Goal: Information Seeking & Learning: Learn about a topic

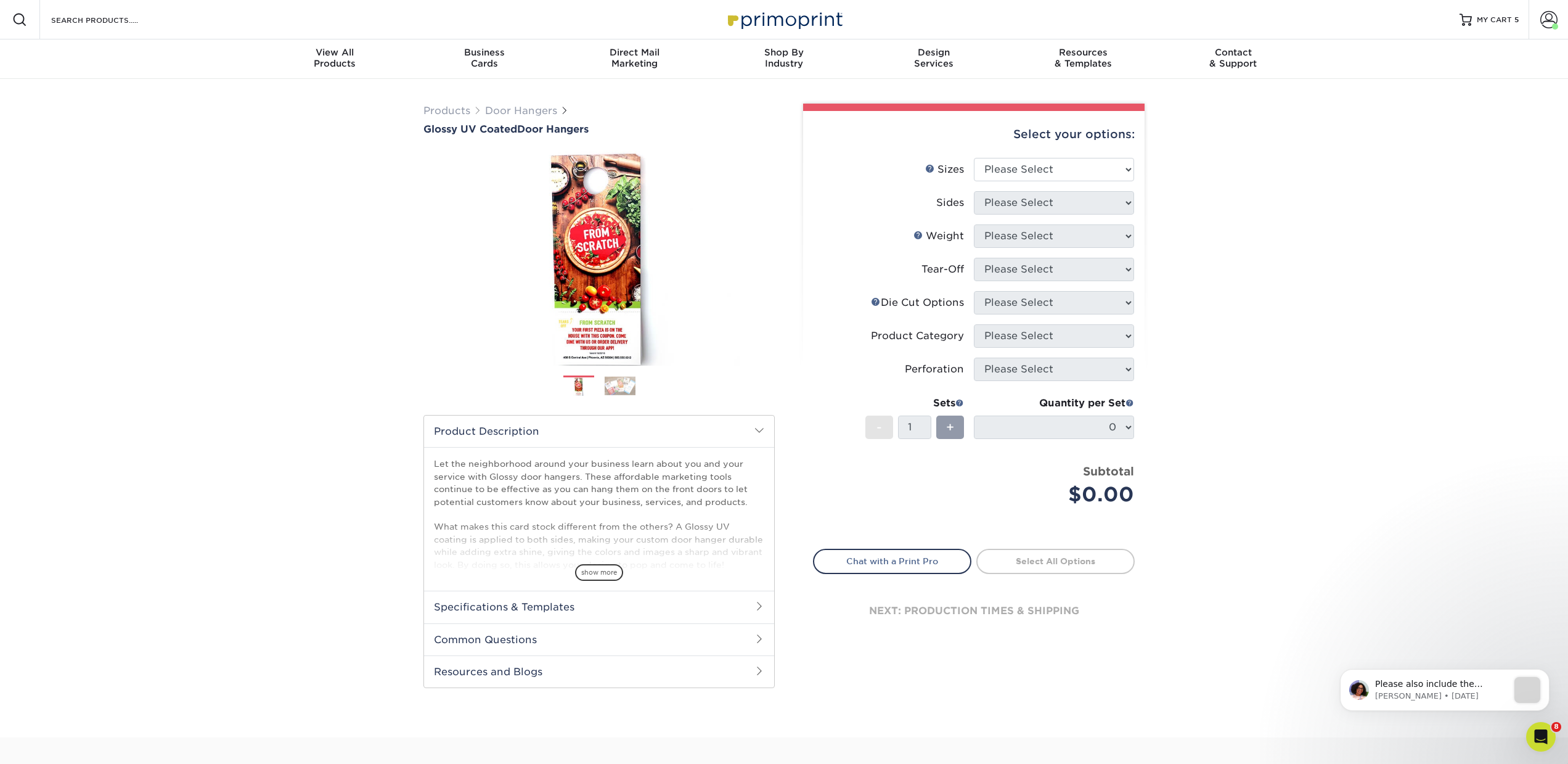
click at [190, 9] on div "Resources Menu Search Products Account [PERSON_NAME] Business Account Primoprin…" at bounding box center [784, 20] width 1568 height 40
click at [135, 24] on input "Search Products" at bounding box center [109, 19] width 120 height 15
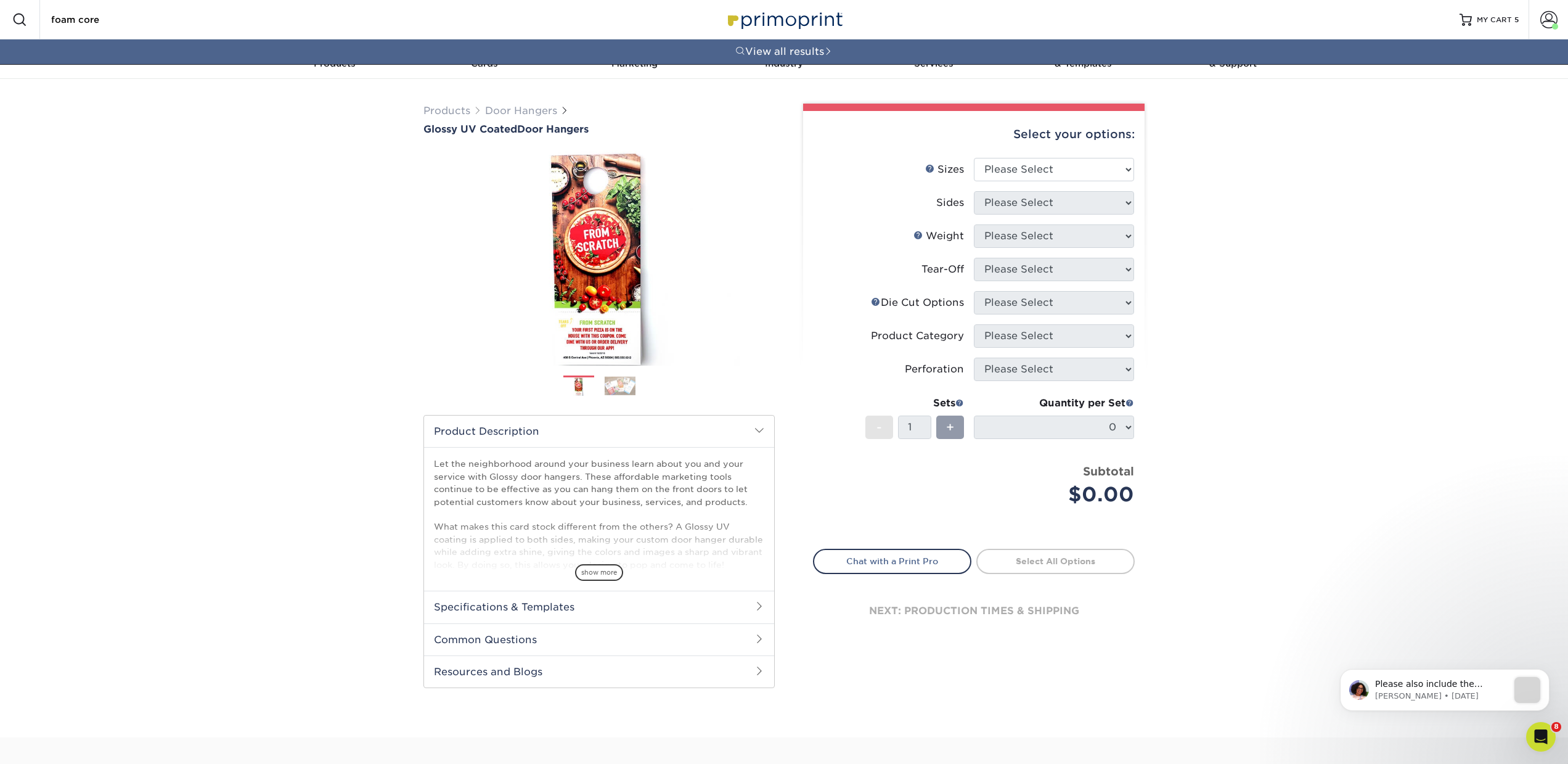
drag, startPoint x: 111, startPoint y: 22, endPoint x: -10, endPoint y: 23, distance: 121.0
click at [0, 23] on html "Resources Menu Search Products foam core View all results Account [PERSON_NAME]…" at bounding box center [784, 549] width 1568 height 1098
type input "grand format"
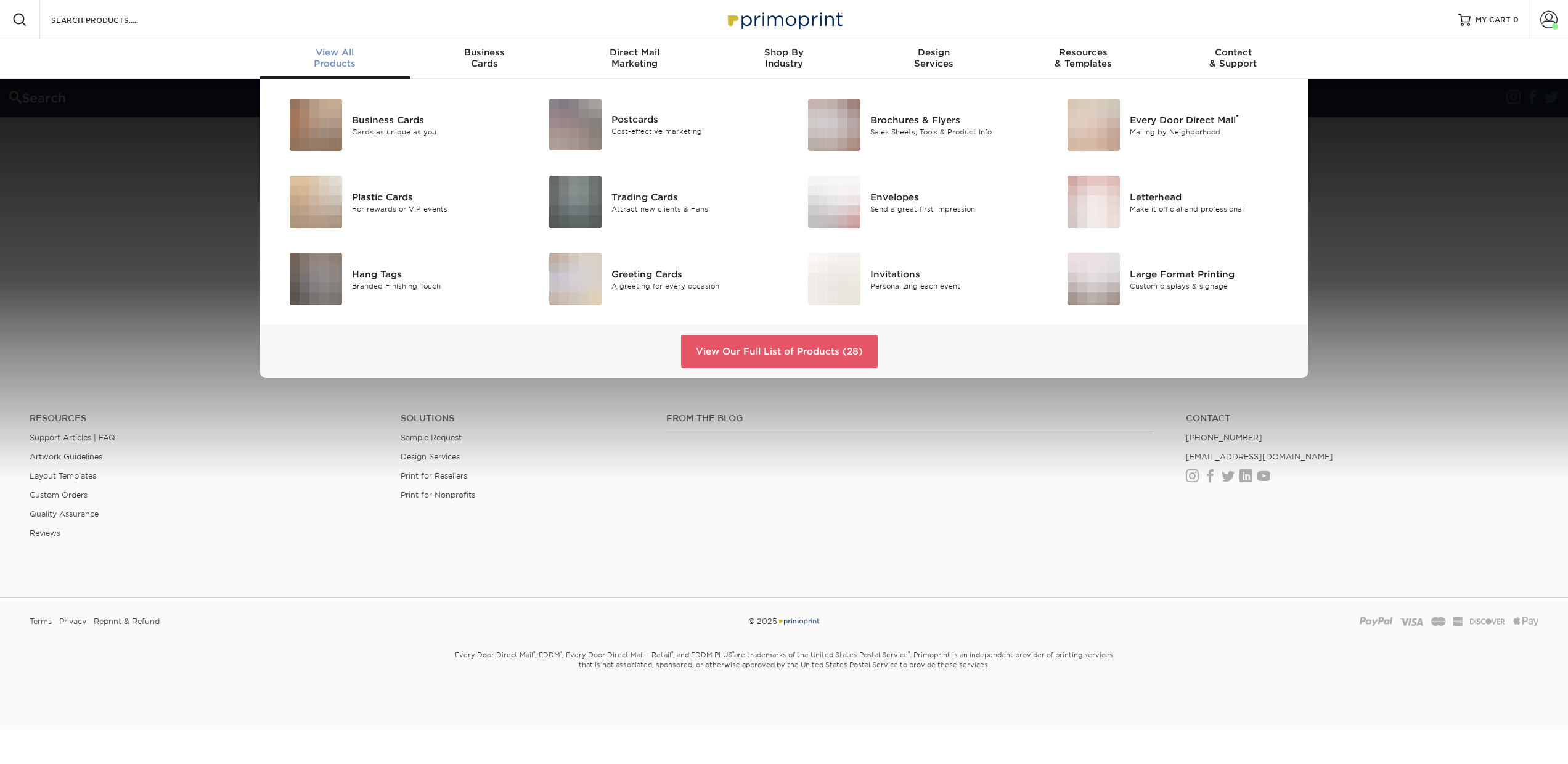
click at [357, 56] on span "View All" at bounding box center [335, 52] width 150 height 11
click at [210, 114] on div "Business Cards Cards as unique as you Postcards Cost-effective marketing ®" at bounding box center [784, 228] width 1568 height 299
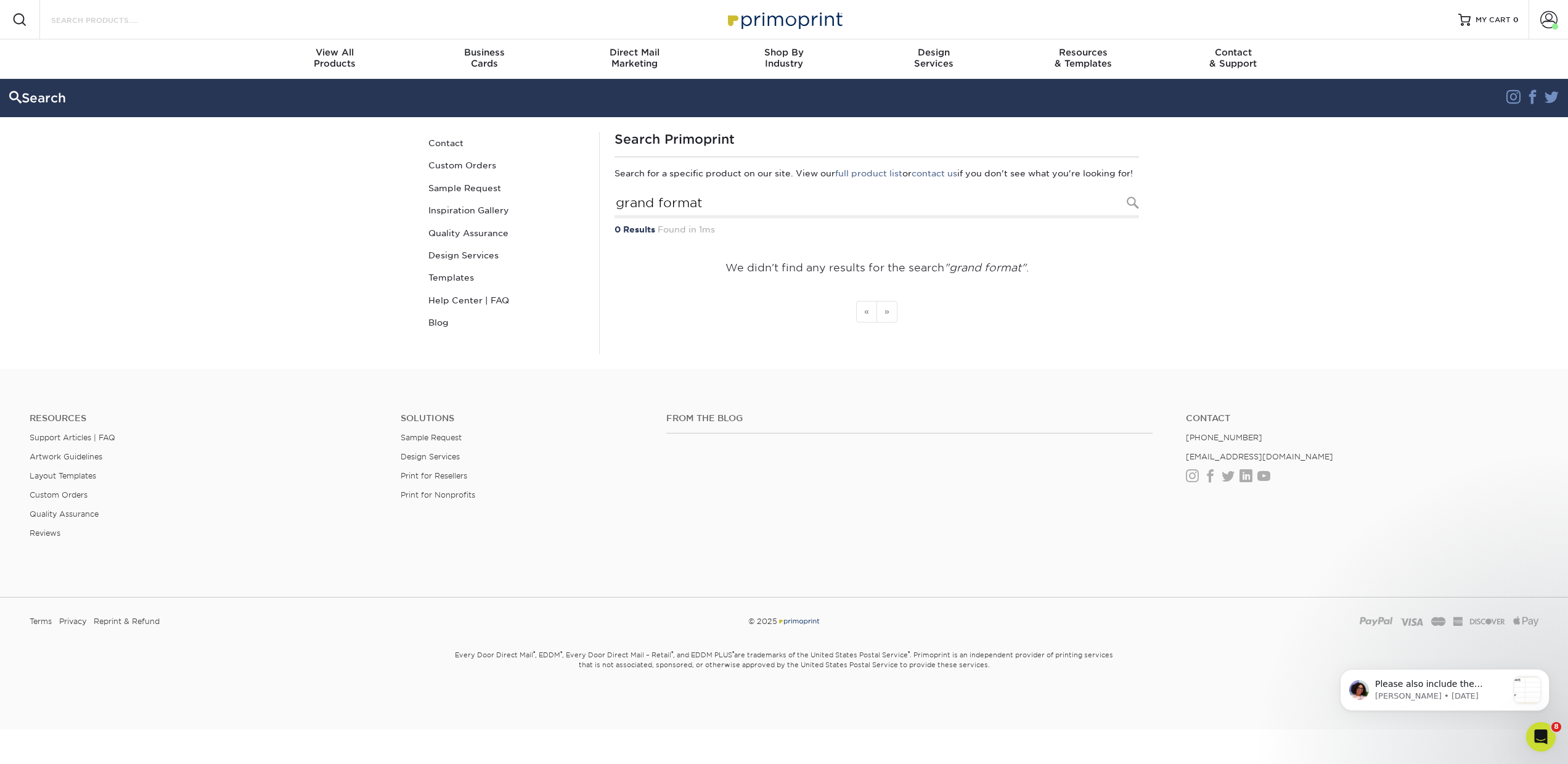
click at [83, 15] on input "Search Products" at bounding box center [109, 19] width 120 height 15
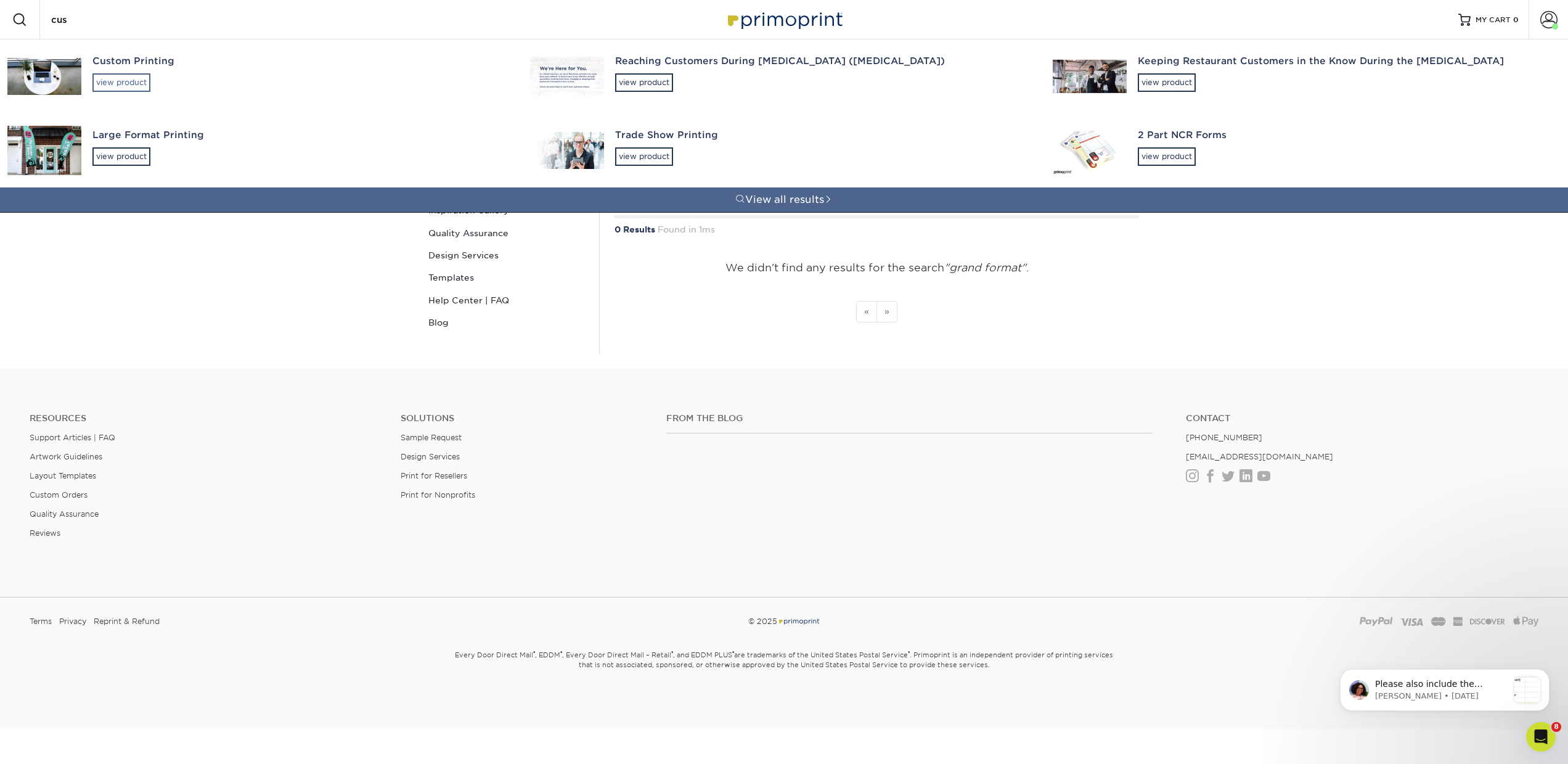
type input "cus"
click at [127, 79] on div "view product" at bounding box center [121, 82] width 58 height 18
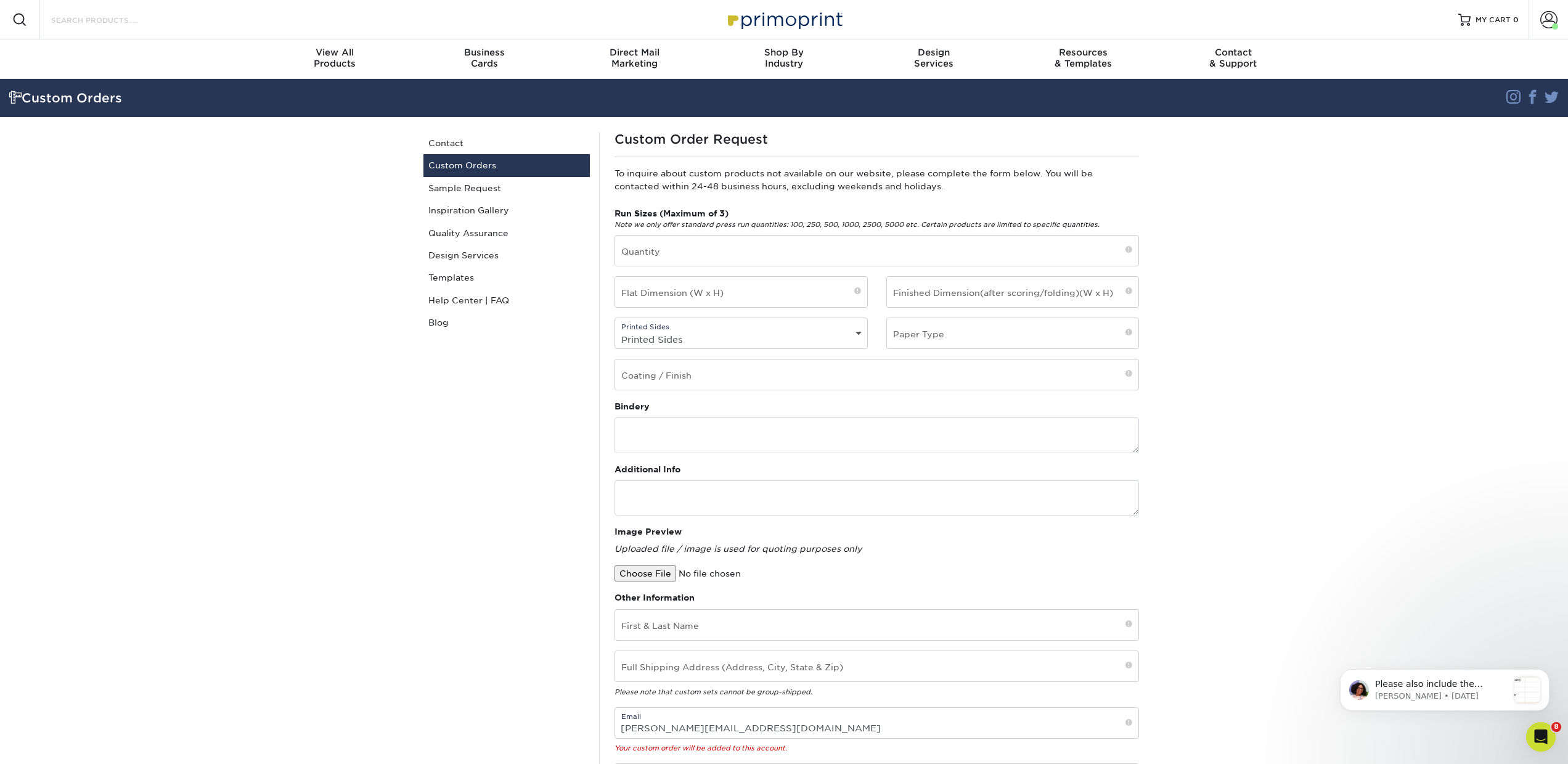
click at [67, 16] on input "Search Products" at bounding box center [109, 19] width 120 height 15
